Goal: Task Accomplishment & Management: Manage account settings

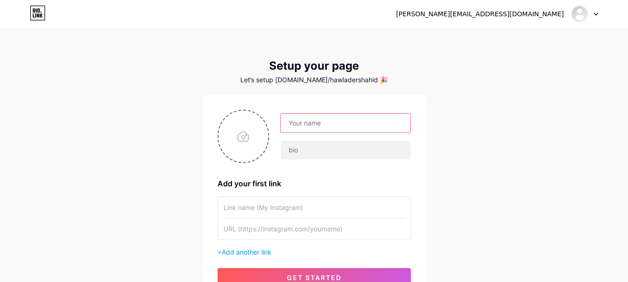
click at [304, 120] on input "text" at bounding box center [345, 123] width 129 height 19
type input "[PERSON_NAME] Islam"
click at [237, 136] on input "file" at bounding box center [244, 137] width 50 height 52
type input "C:\fakepath\WhatsApp Image [DATE] at 19.15.58_78184dc9.jpg"
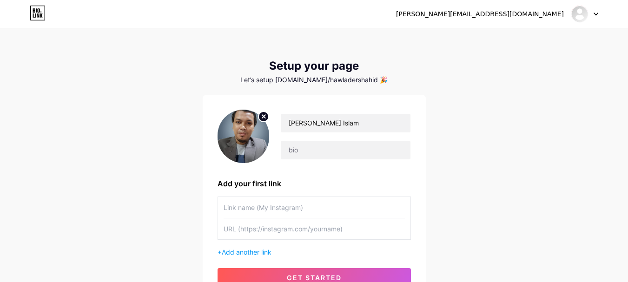
click at [320, 207] on input "text" at bounding box center [314, 207] width 181 height 21
type input "[PERSON_NAME]"
click at [319, 123] on input "[PERSON_NAME] Islam" at bounding box center [345, 123] width 129 height 19
type input "[PERSON_NAME] [PERSON_NAME]"
click at [345, 228] on input "text" at bounding box center [314, 229] width 181 height 21
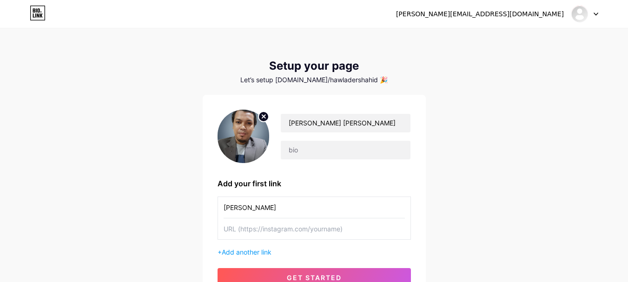
paste input "[URL][DOMAIN_NAME][PERSON_NAME]"
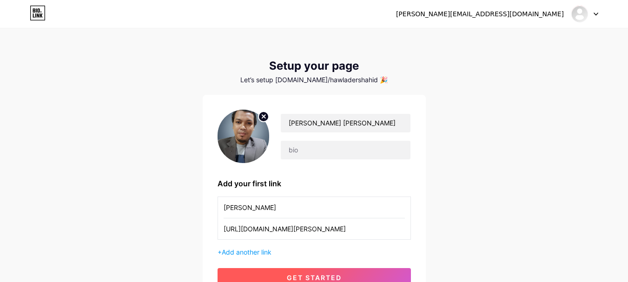
type input "[URL][DOMAIN_NAME][PERSON_NAME]"
click at [344, 276] on button "get started" at bounding box center [315, 277] width 194 height 19
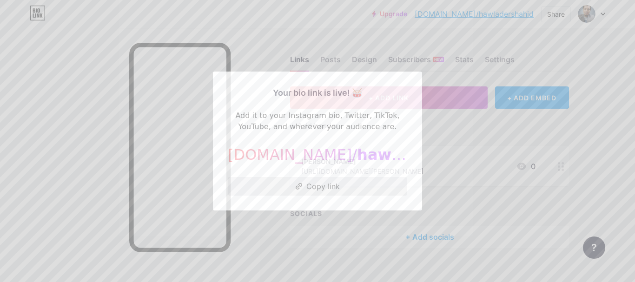
click at [344, 186] on button "Copy link" at bounding box center [318, 186] width 180 height 19
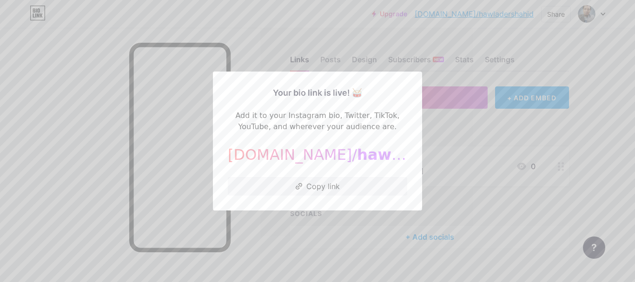
click at [470, 140] on div at bounding box center [317, 141] width 635 height 282
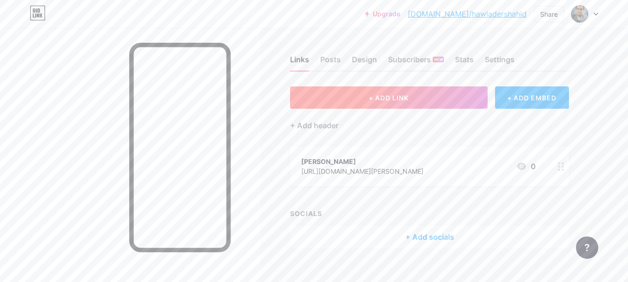
click at [383, 100] on span "+ ADD LINK" at bounding box center [389, 98] width 40 height 8
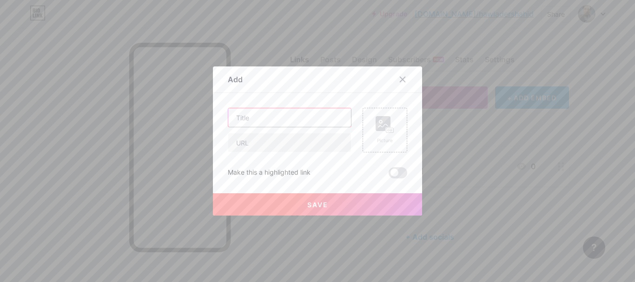
click at [279, 118] on input "text" at bounding box center [289, 117] width 123 height 19
type input "Facebook"
click at [277, 144] on input "text" at bounding box center [289, 143] width 123 height 19
paste input "[URL][DOMAIN_NAME]"
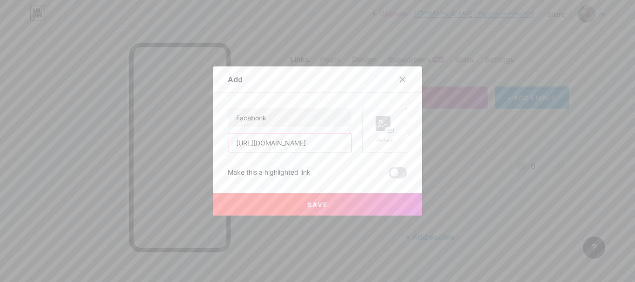
type input "[URL][DOMAIN_NAME]"
click at [295, 206] on button "Save" at bounding box center [317, 205] width 209 height 22
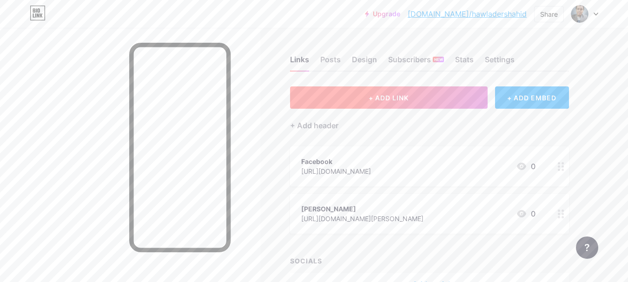
click at [394, 104] on button "+ ADD LINK" at bounding box center [389, 98] width 198 height 22
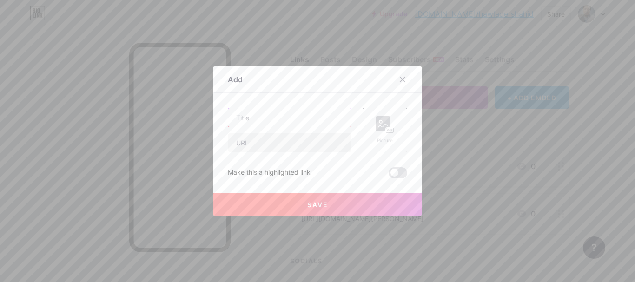
click at [260, 116] on input "text" at bounding box center [289, 117] width 123 height 19
type input "Medium"
click at [285, 142] on input "text" at bounding box center [289, 143] width 123 height 19
paste input "[URL][DOMAIN_NAME][PERSON_NAME][DOMAIN_NAME]"
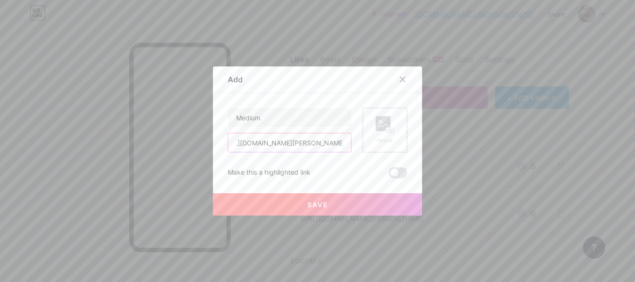
type input "[URL][DOMAIN_NAME][PERSON_NAME][DOMAIN_NAME]"
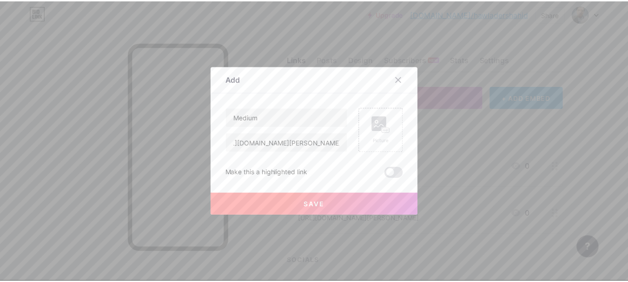
scroll to position [0, 0]
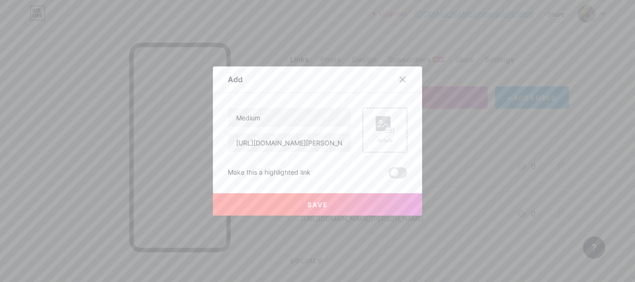
click at [307, 205] on span "Save" at bounding box center [317, 205] width 21 height 8
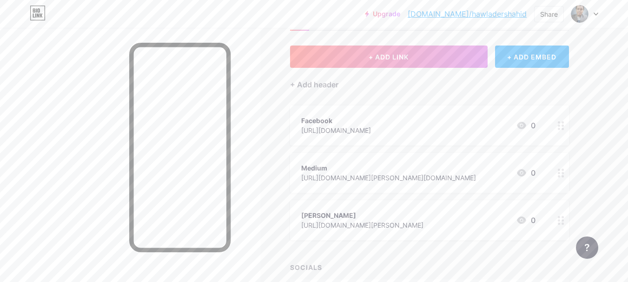
scroll to position [43, 0]
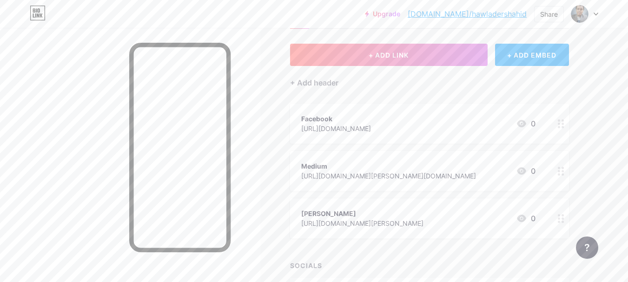
click at [356, 211] on div "[PERSON_NAME]" at bounding box center [362, 214] width 122 height 10
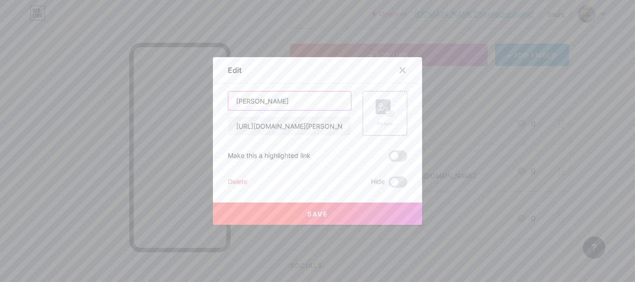
click at [280, 96] on input "[PERSON_NAME]" at bounding box center [289, 101] width 123 height 19
type input "S"
type input "LinkedIn"
click at [299, 217] on button "Save" at bounding box center [317, 214] width 209 height 22
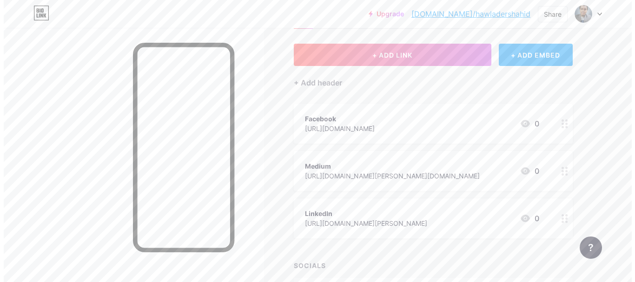
scroll to position [67, 0]
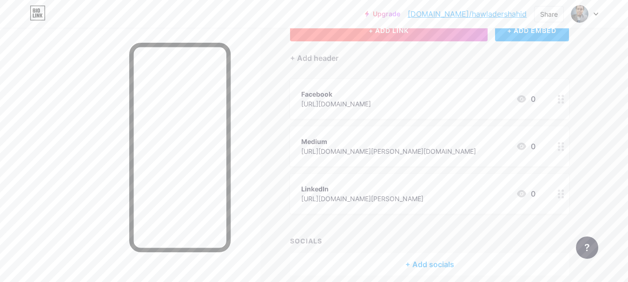
click at [467, 36] on button "+ ADD LINK" at bounding box center [389, 30] width 198 height 22
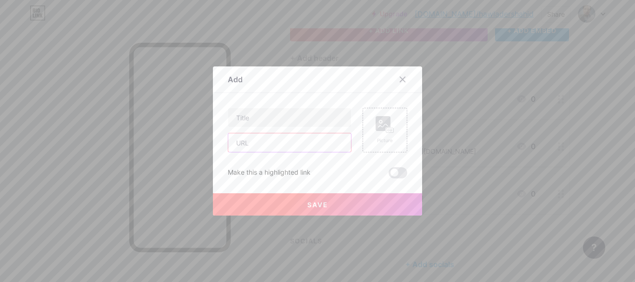
click at [290, 141] on input "text" at bounding box center [289, 143] width 123 height 19
paste input "[URL][DOMAIN_NAME]"
type input "[URL][DOMAIN_NAME]"
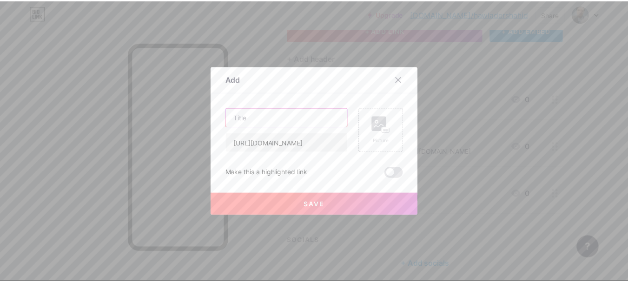
scroll to position [0, 0]
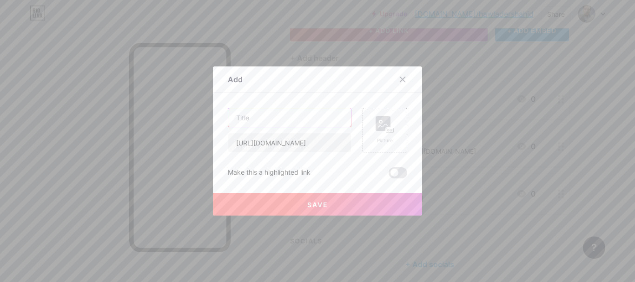
click at [274, 120] on input "text" at bounding box center [289, 117] width 123 height 19
type input "[DOMAIN_NAME]"
click at [296, 203] on button "Save" at bounding box center [317, 205] width 209 height 22
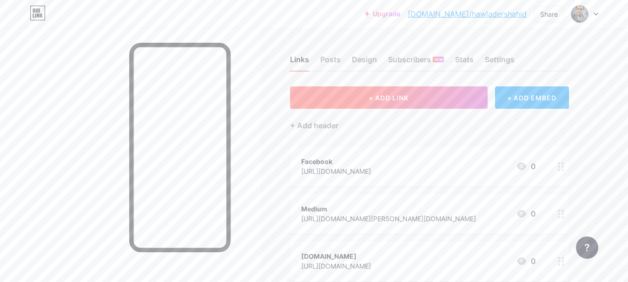
click at [398, 100] on span "+ ADD LINK" at bounding box center [389, 98] width 40 height 8
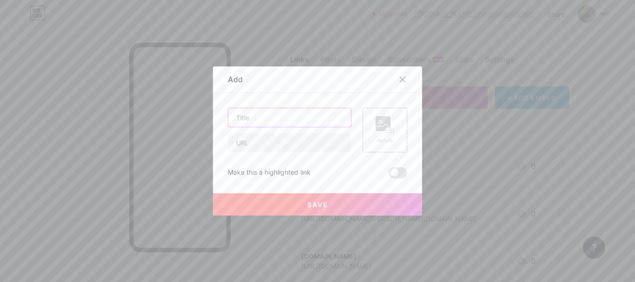
click at [327, 120] on input "text" at bounding box center [289, 117] width 123 height 19
type input "youtube"
click at [310, 141] on input "text" at bounding box center [289, 143] width 123 height 19
paste input "[URL][DOMAIN_NAME]"
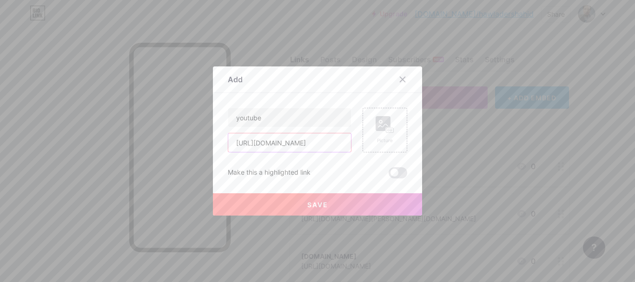
type input "[URL][DOMAIN_NAME]"
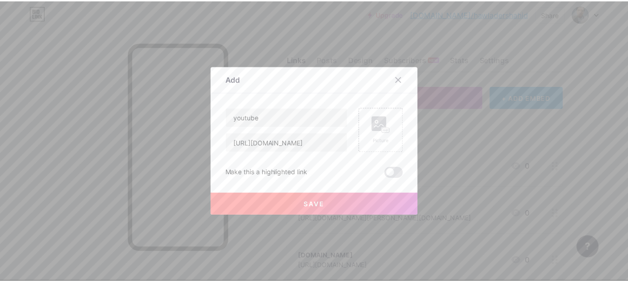
scroll to position [0, 0]
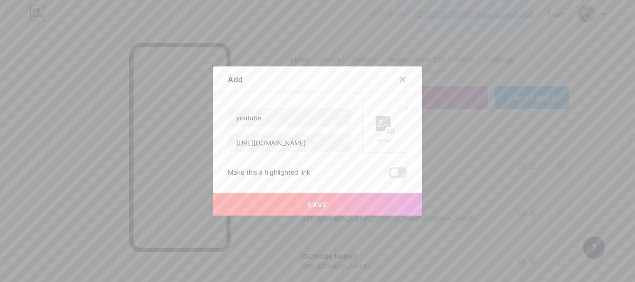
click at [310, 207] on span "Save" at bounding box center [317, 205] width 21 height 8
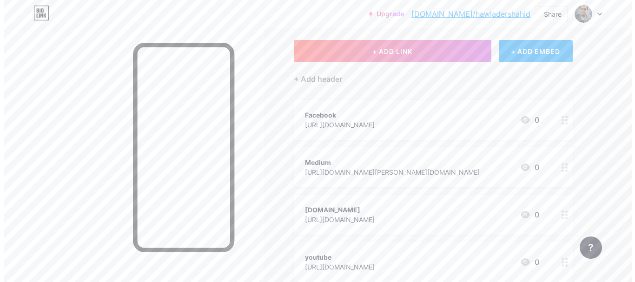
scroll to position [47, 0]
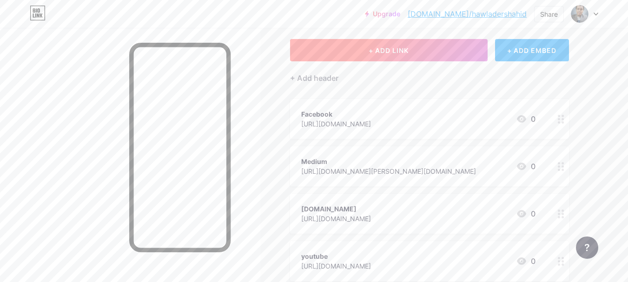
click at [409, 48] on span "+ ADD LINK" at bounding box center [389, 51] width 40 height 8
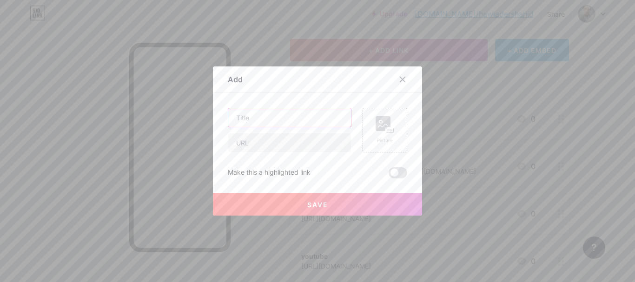
click at [308, 117] on input "text" at bounding box center [289, 117] width 123 height 19
type input "Facebook 2"
click at [300, 140] on input "text" at bounding box center [289, 143] width 123 height 19
click at [330, 144] on input "[URL][DOMAIN_NAME]" at bounding box center [289, 143] width 123 height 19
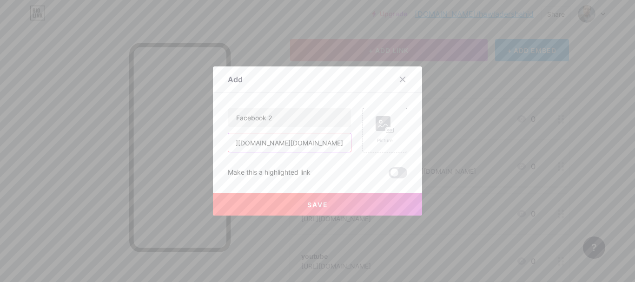
type input "[URL][DOMAIN_NAME][DOMAIN_NAME]"
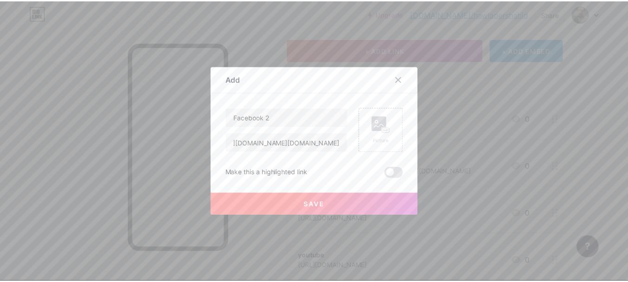
scroll to position [0, 0]
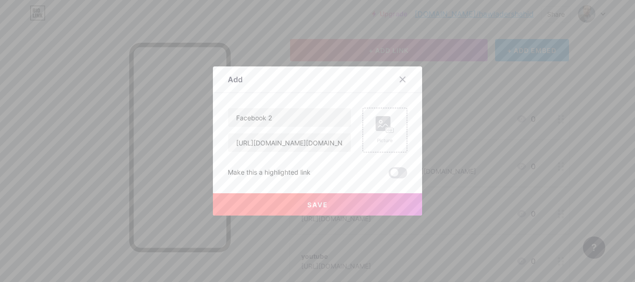
click at [347, 203] on button "Save" at bounding box center [317, 205] width 209 height 22
